Goal: Check status: Check status

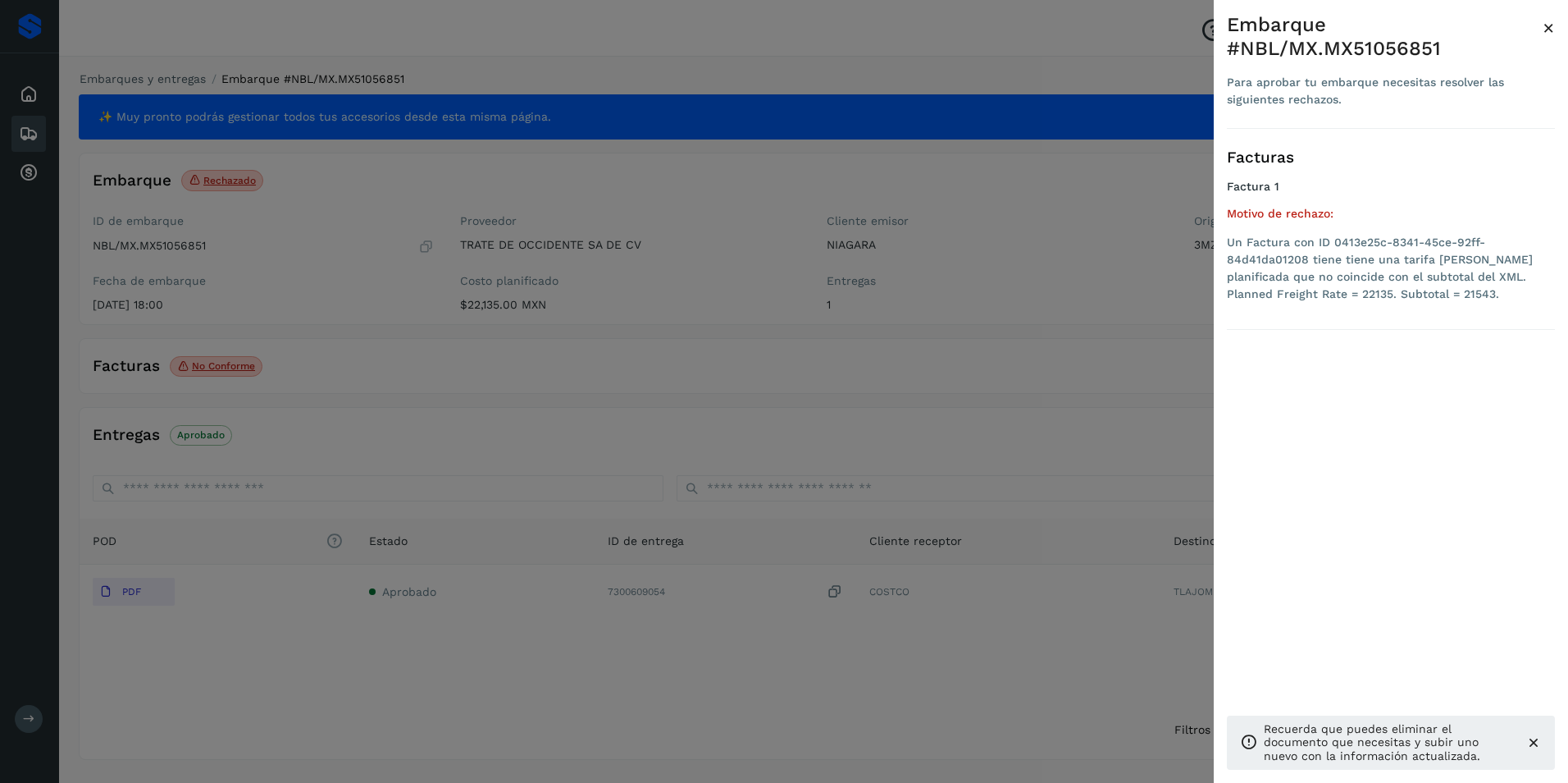
click at [942, 644] on div at bounding box center [784, 391] width 1568 height 783
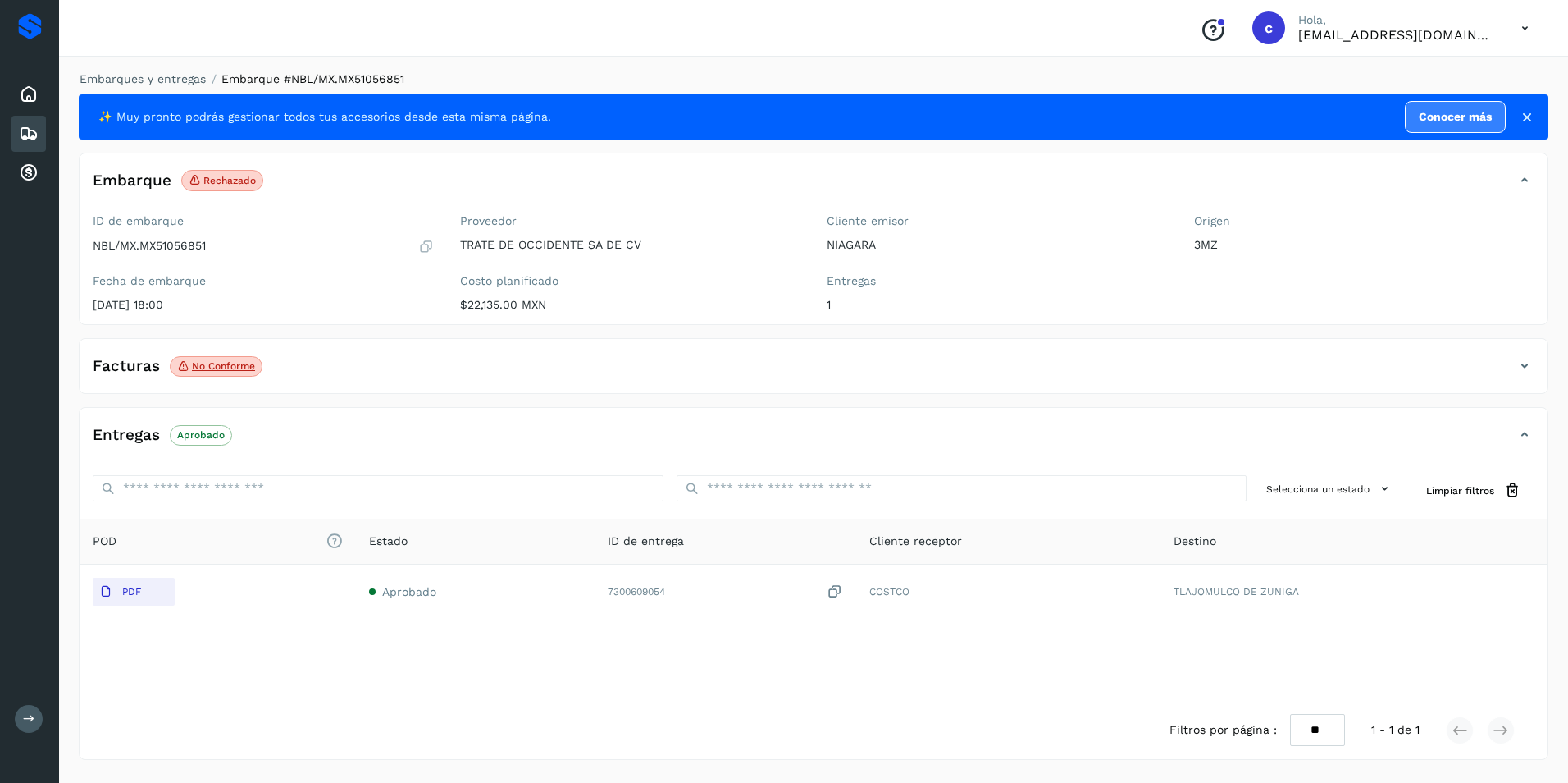
click at [18, 135] on div "Embarques" at bounding box center [29, 134] width 34 height 36
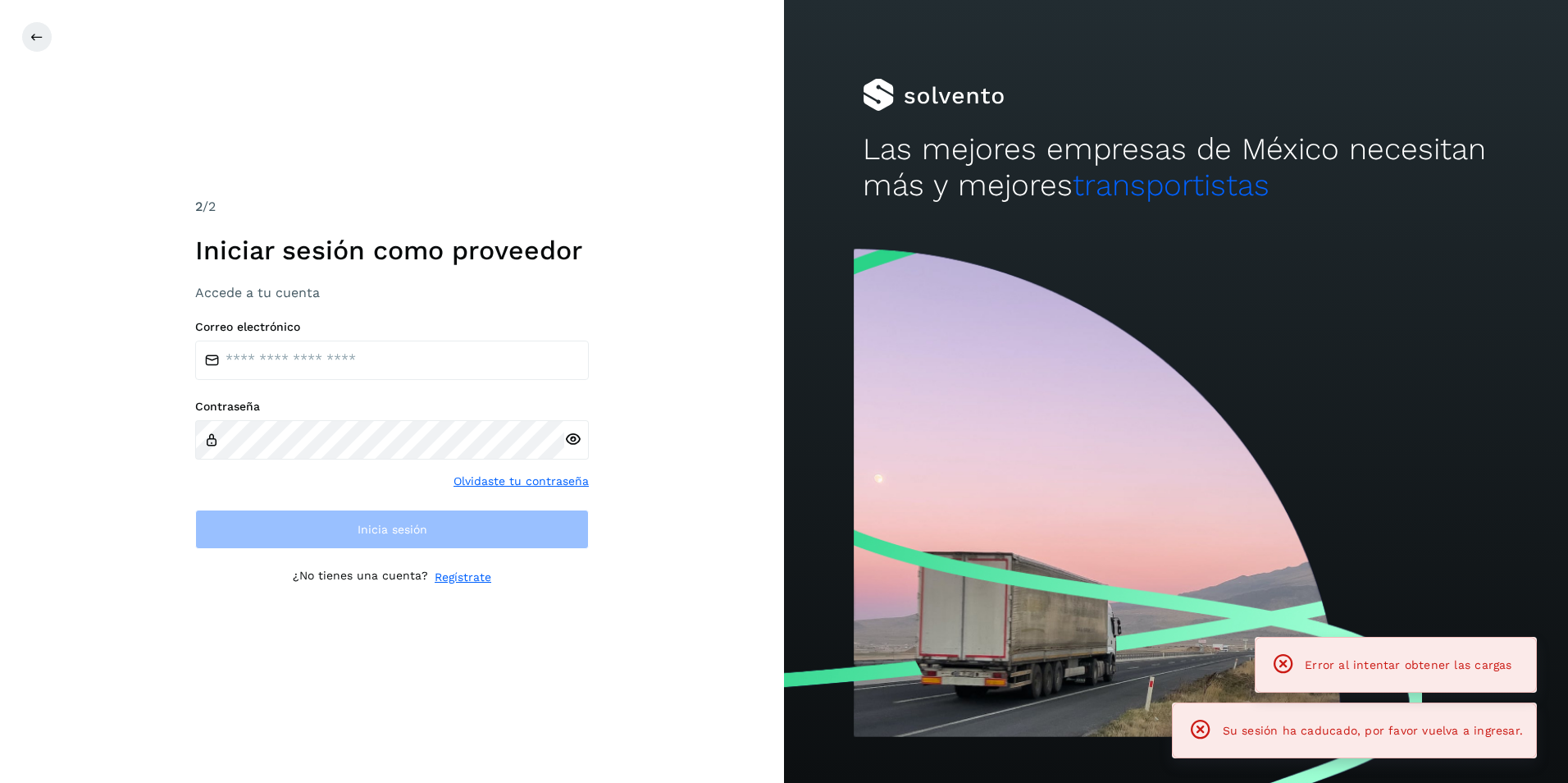
click at [235, 211] on div "2 /2" at bounding box center [392, 207] width 394 height 20
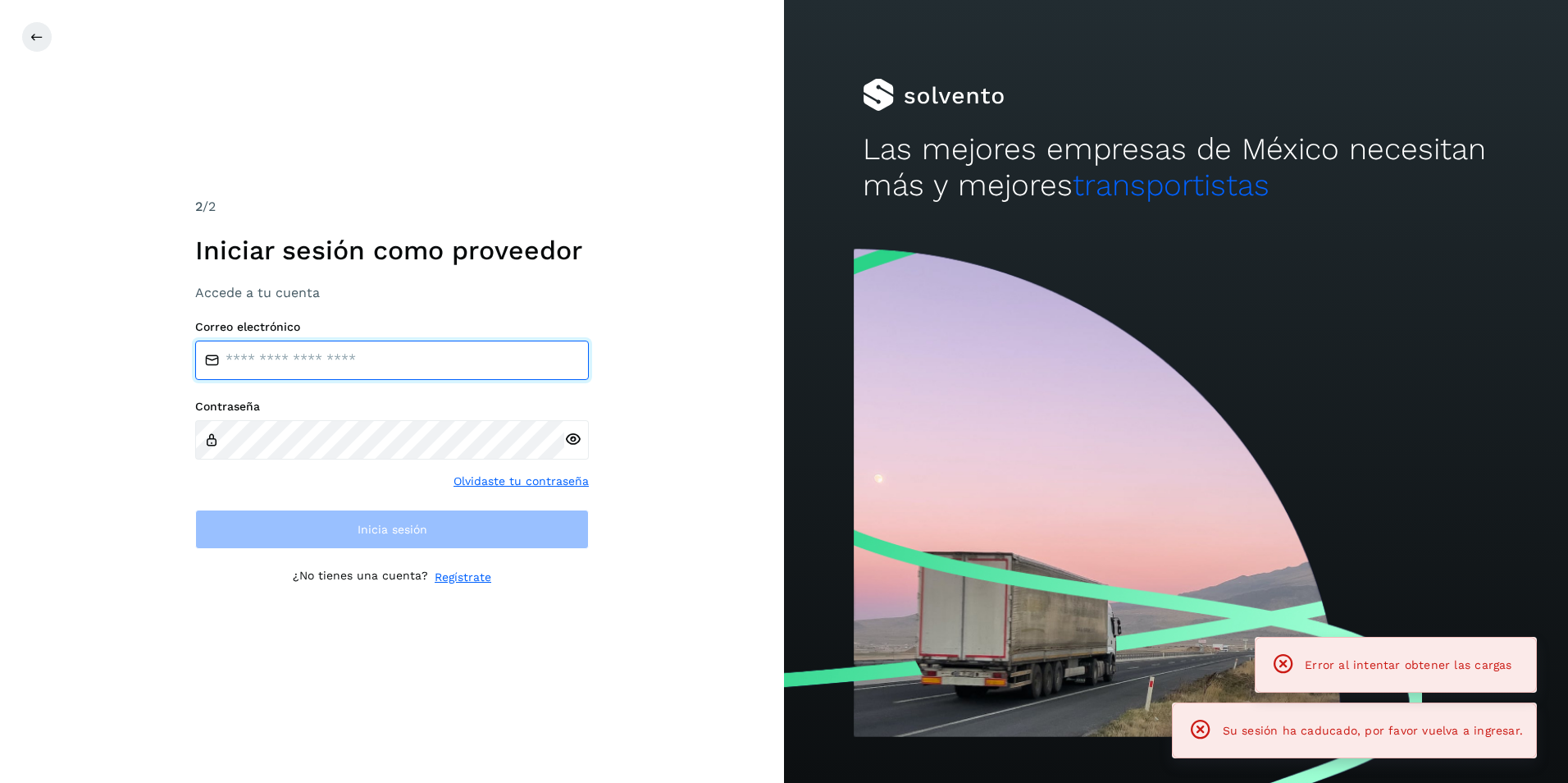
type input "**********"
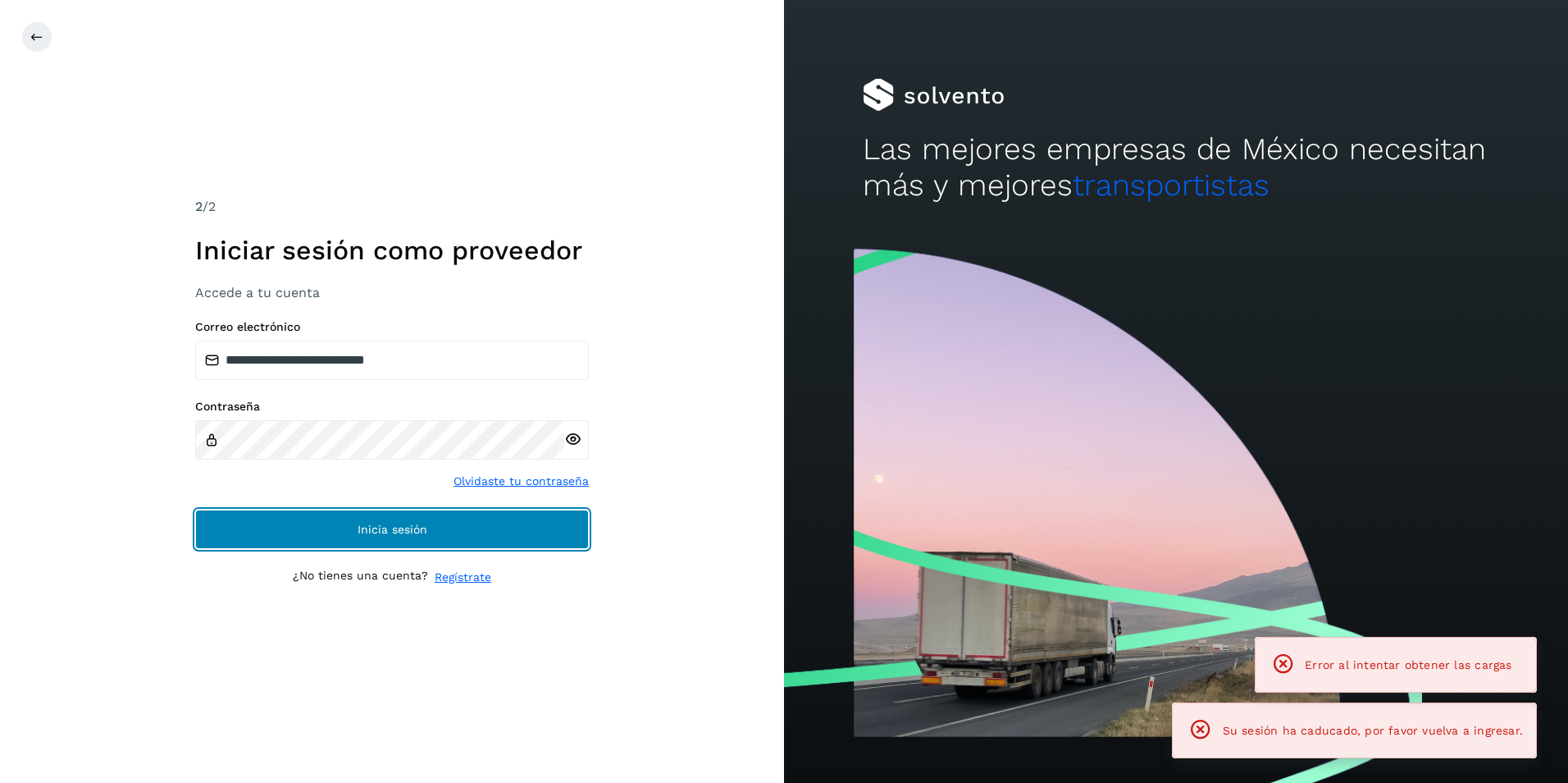
click at [361, 522] on button "Inicia sesión" at bounding box center [392, 529] width 394 height 40
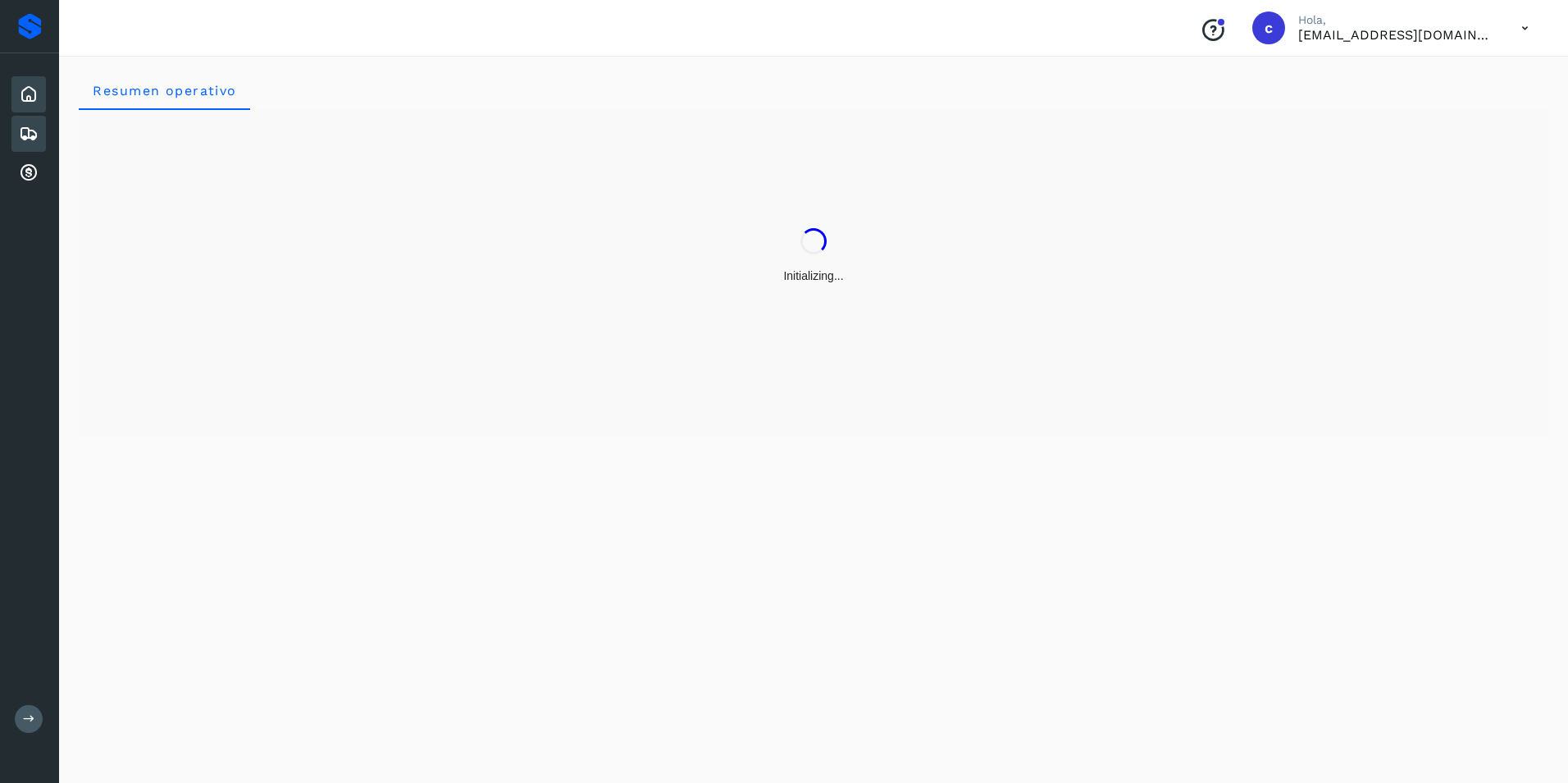
click at [24, 139] on icon at bounding box center [29, 134] width 20 height 20
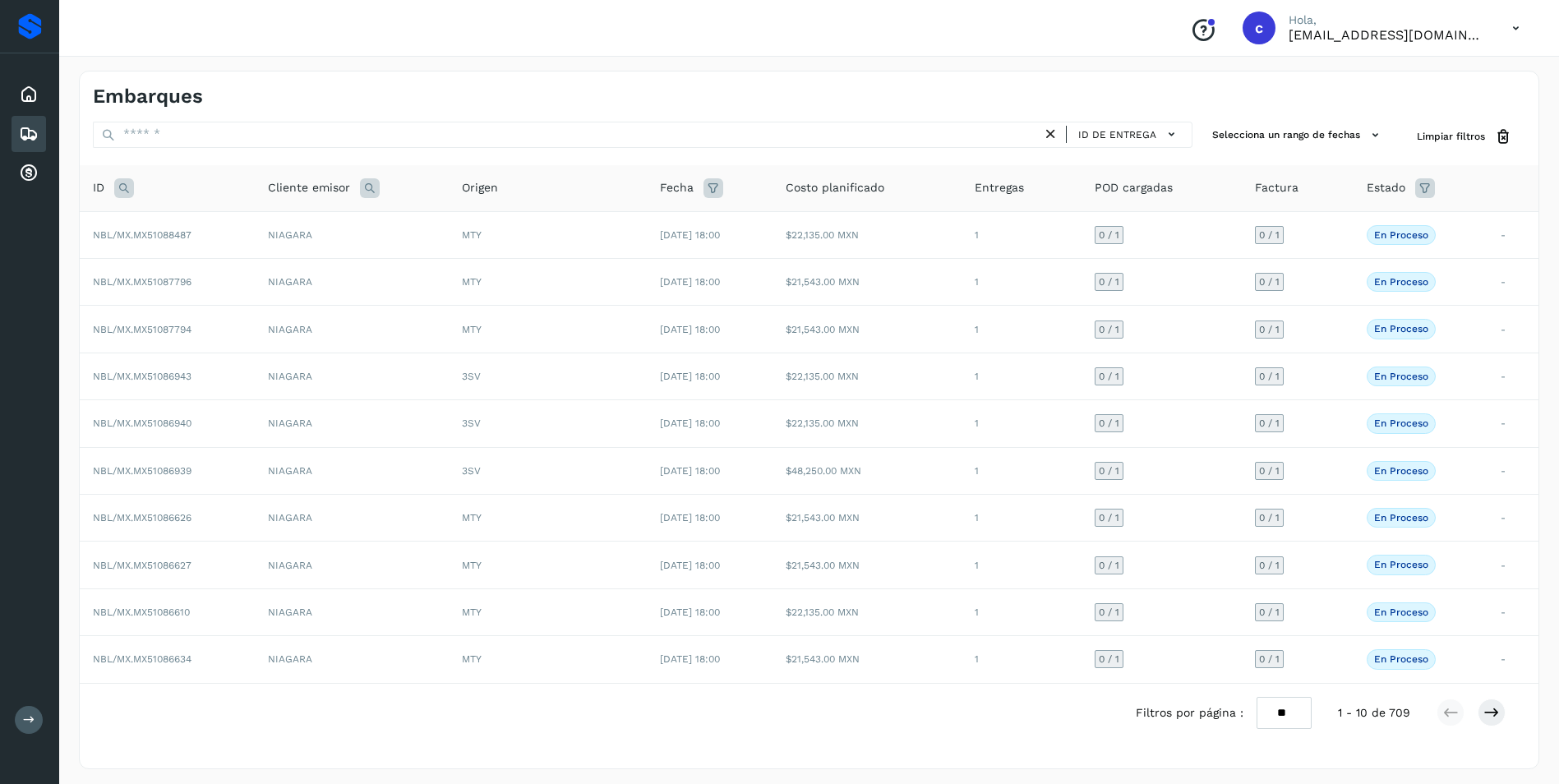
click at [122, 187] on icon at bounding box center [124, 188] width 20 height 20
click at [181, 240] on input "text" at bounding box center [232, 229] width 203 height 26
paste input "**********"
type input "**********"
click at [259, 271] on span "Buscar" at bounding box center [275, 270] width 33 height 14
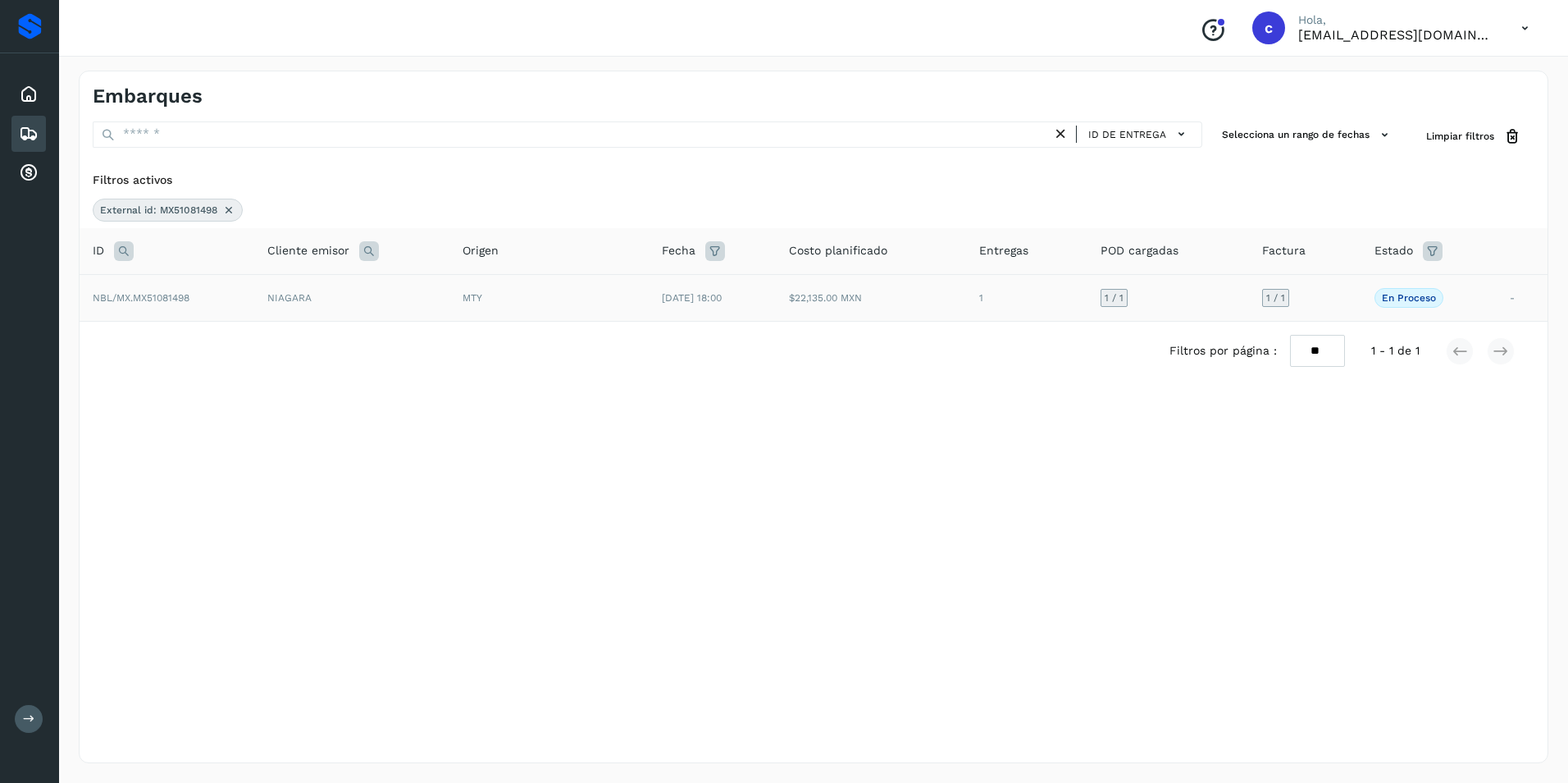
click at [571, 296] on div "MTY" at bounding box center [550, 298] width 174 height 14
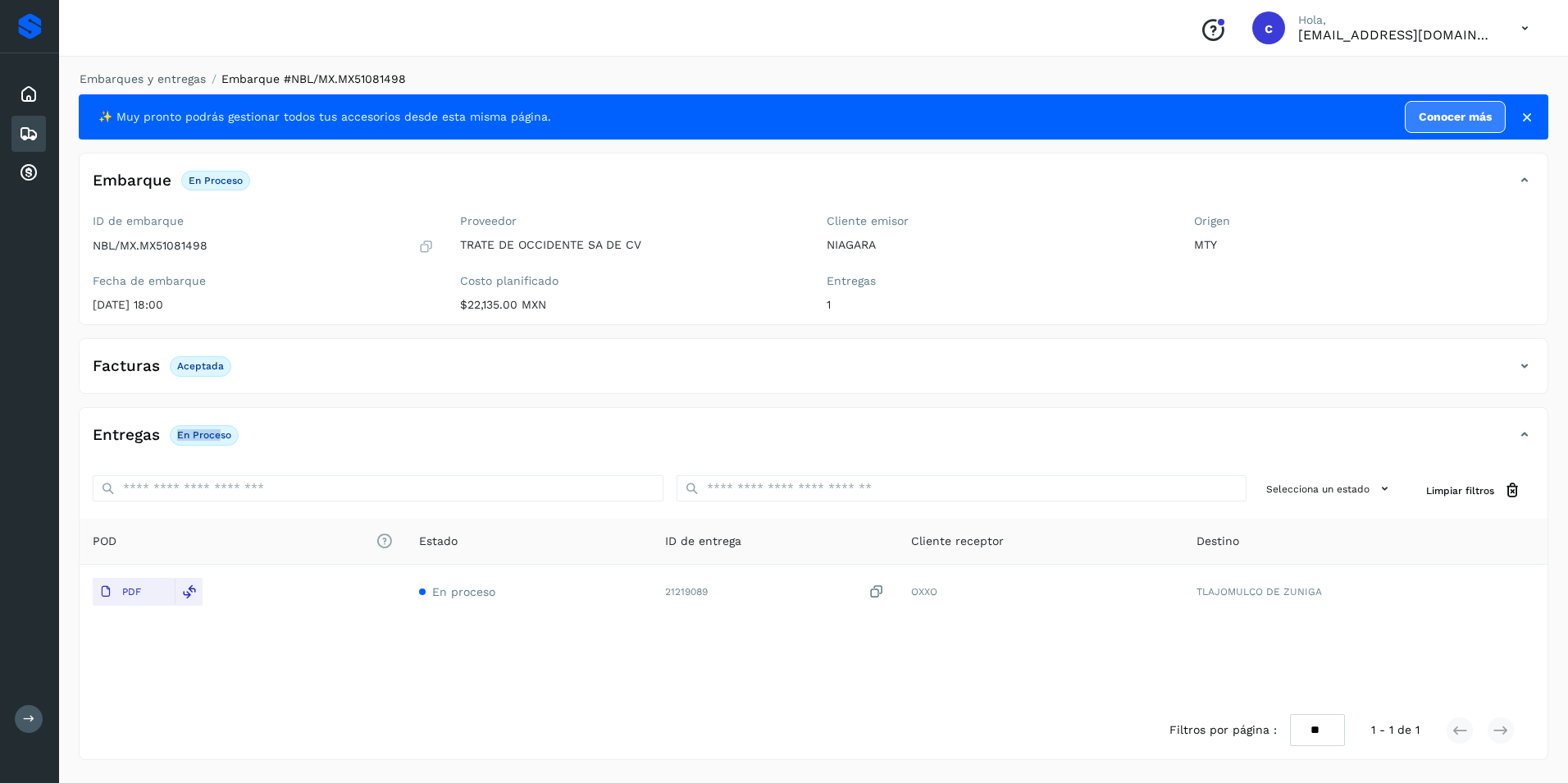
drag, startPoint x: 221, startPoint y: 437, endPoint x: 179, endPoint y: 436, distance: 42.0
click at [179, 436] on p "En proceso" at bounding box center [204, 434] width 54 height 12
drag, startPoint x: 179, startPoint y: 436, endPoint x: 207, endPoint y: 438, distance: 28.1
click at [207, 438] on p "En proceso" at bounding box center [204, 434] width 54 height 12
drag, startPoint x: 228, startPoint y: 434, endPoint x: 175, endPoint y: 431, distance: 53.1
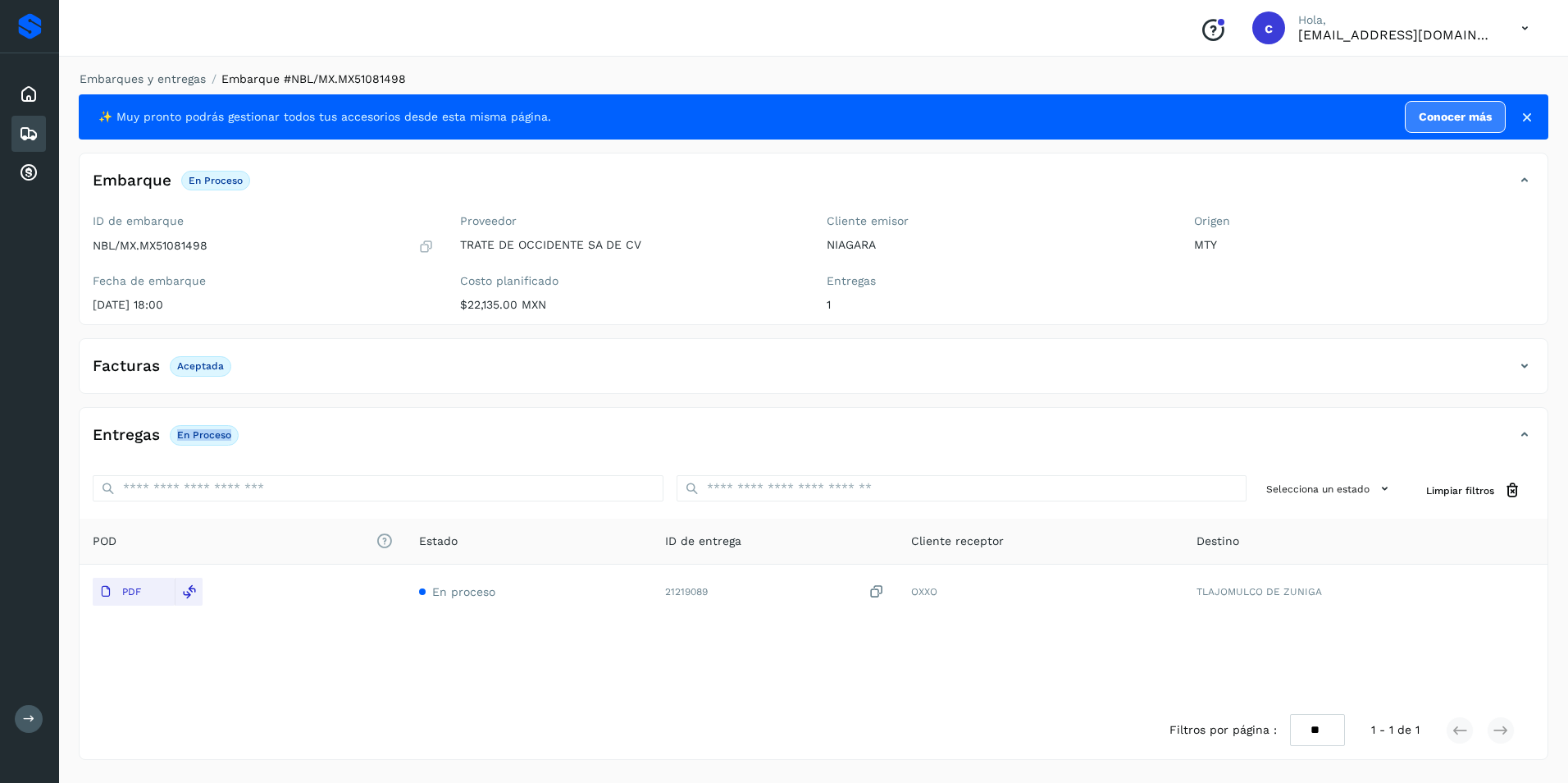
click at [175, 431] on span "En proceso" at bounding box center [204, 435] width 69 height 20
copy p "En proceso"
click at [1246, 456] on div "Entregas En proceso" at bounding box center [814, 441] width 1468 height 41
click at [865, 429] on div "Entregas En proceso" at bounding box center [797, 434] width 1435 height 28
